Goal: Transaction & Acquisition: Purchase product/service

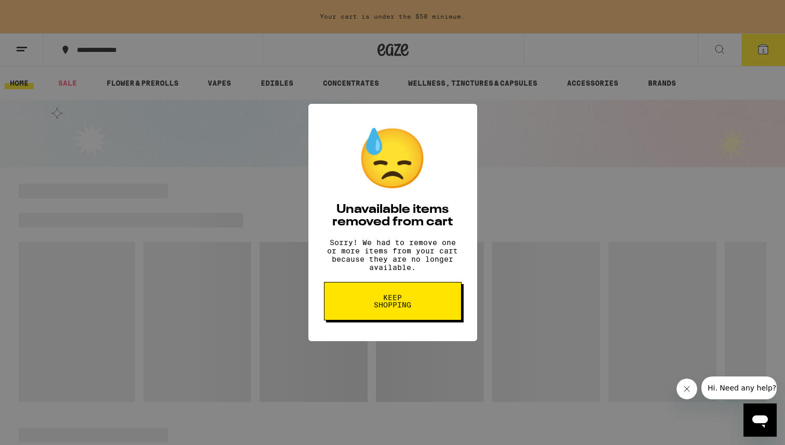
click at [538, 275] on div "😓 Unavailable items removed from cart Sorry! We had to remove one or more items…" at bounding box center [392, 222] width 785 height 445
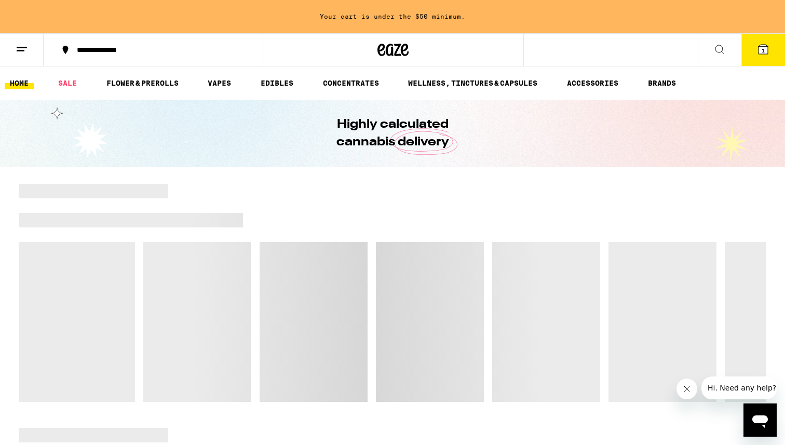
click at [28, 57] on button at bounding box center [22, 50] width 44 height 33
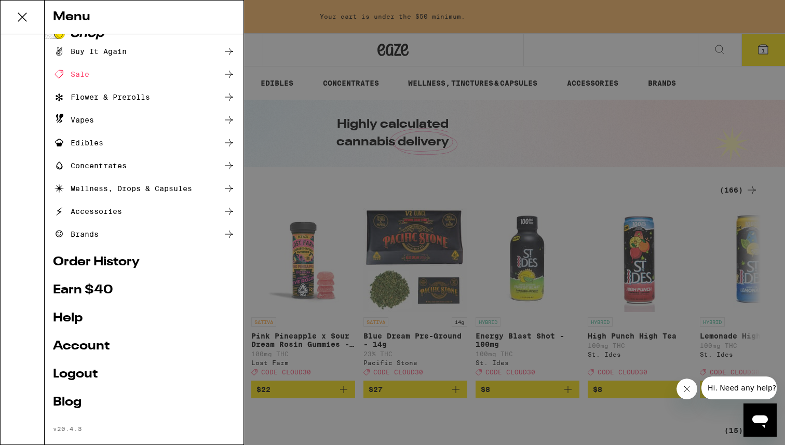
scroll to position [18, 0]
click at [119, 52] on div "Buy It Again" at bounding box center [90, 51] width 74 height 12
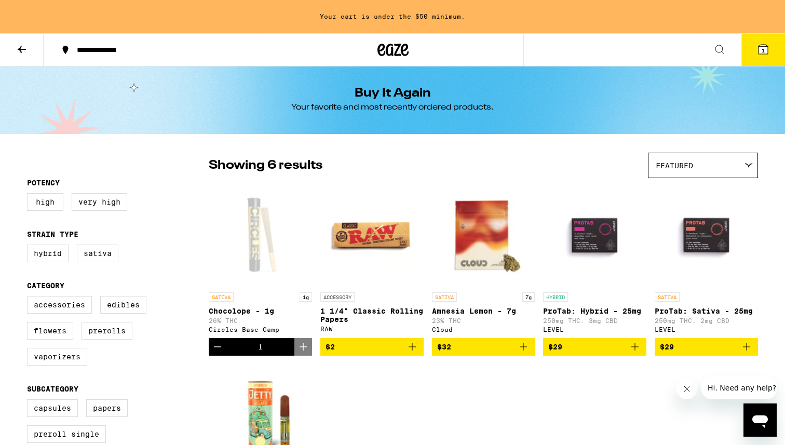
click at [19, 41] on button at bounding box center [22, 50] width 44 height 33
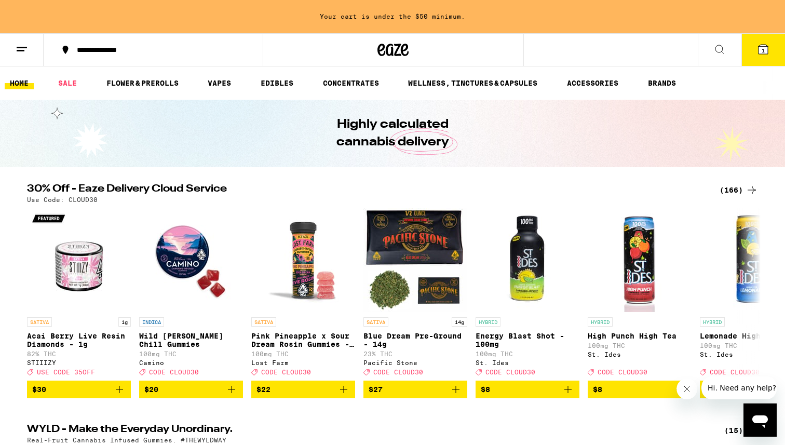
click at [19, 47] on line at bounding box center [22, 47] width 10 height 0
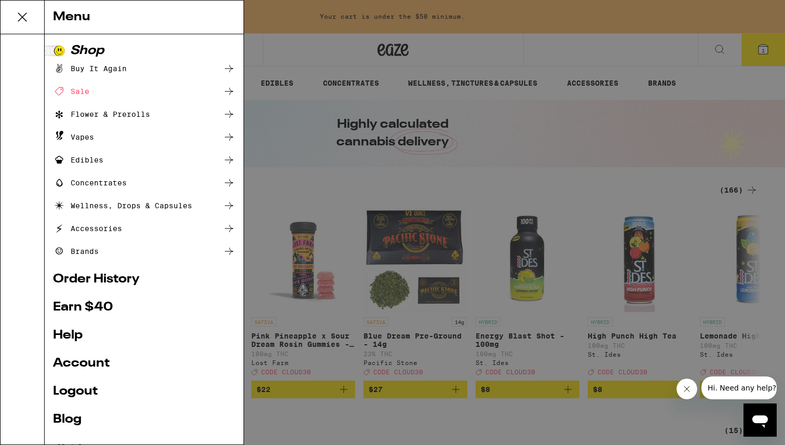
scroll to position [31, 0]
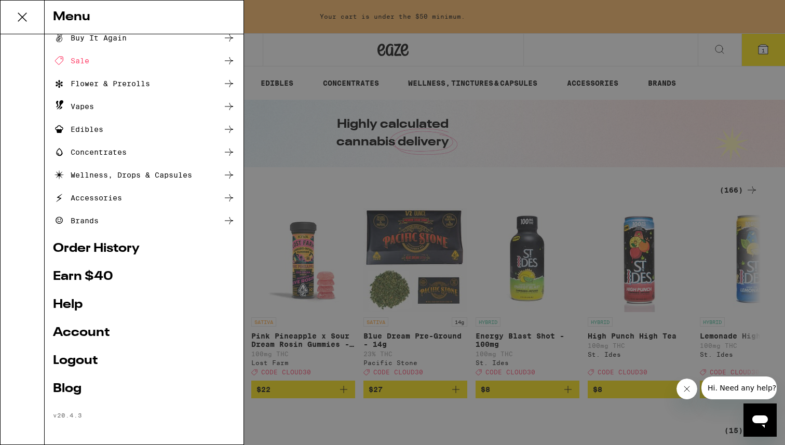
click at [115, 243] on link "Order History" at bounding box center [144, 248] width 182 height 12
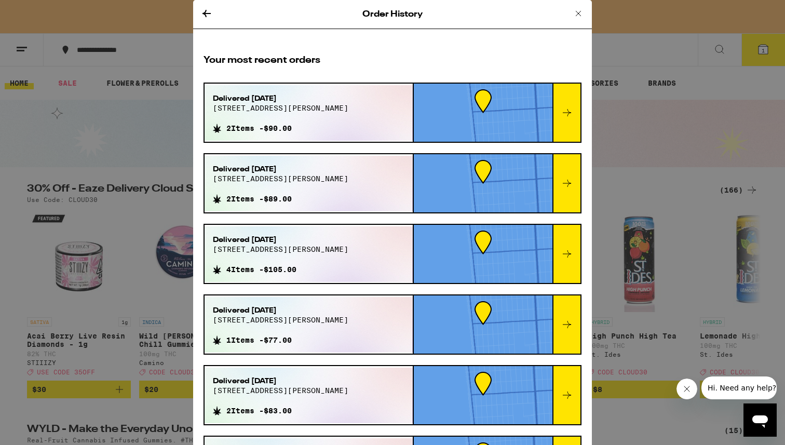
click at [391, 114] on div "Delivered Sep 13, 2025 3999 noriega st 2 Items - $90.00" at bounding box center [309, 113] width 208 height 56
